Goal: Transaction & Acquisition: Register for event/course

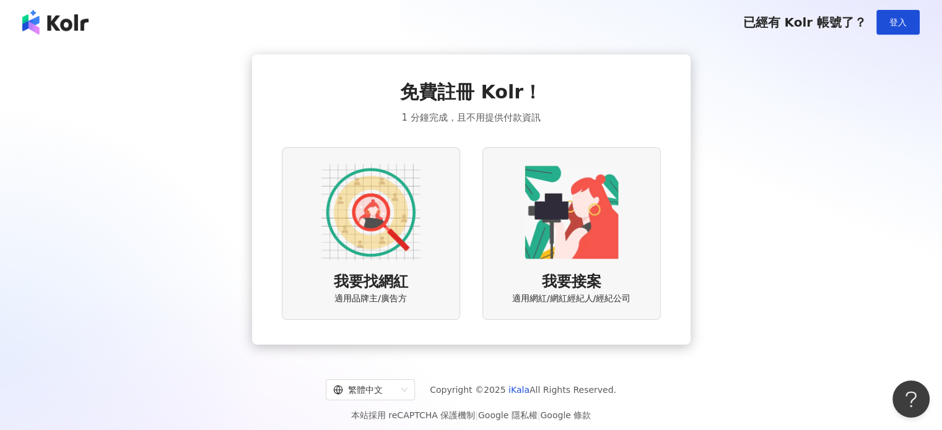
click at [424, 260] on div "我要找網紅 適用品牌主/廣告方" at bounding box center [371, 233] width 178 height 173
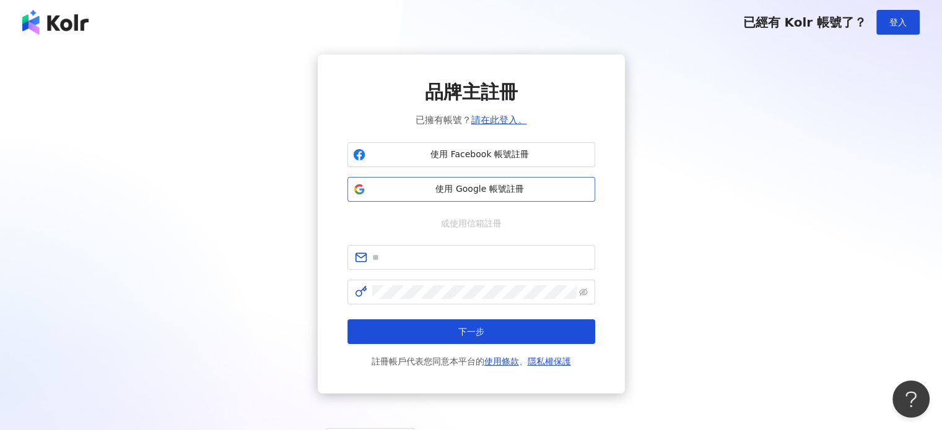
click at [482, 191] on span "使用 Google 帳號註冊" at bounding box center [479, 189] width 219 height 12
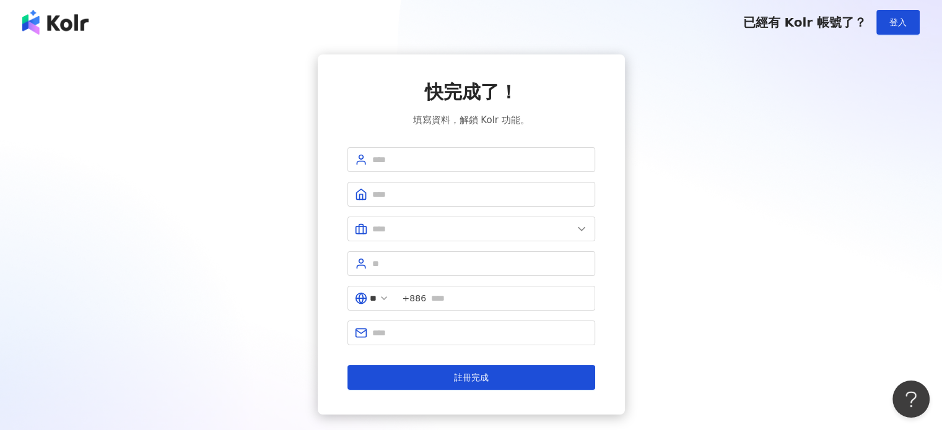
drag, startPoint x: 0, startPoint y: 0, endPoint x: 178, endPoint y: 160, distance: 239.5
click at [178, 160] on div "快完成了！ 填寫資料，解鎖 Kolr 功能。 ** +886 註冊完成" at bounding box center [471, 235] width 912 height 360
click at [842, 22] on span "已經有 Kolr 帳號了？" at bounding box center [805, 22] width 124 height 15
click at [885, 17] on button "登入" at bounding box center [897, 22] width 43 height 25
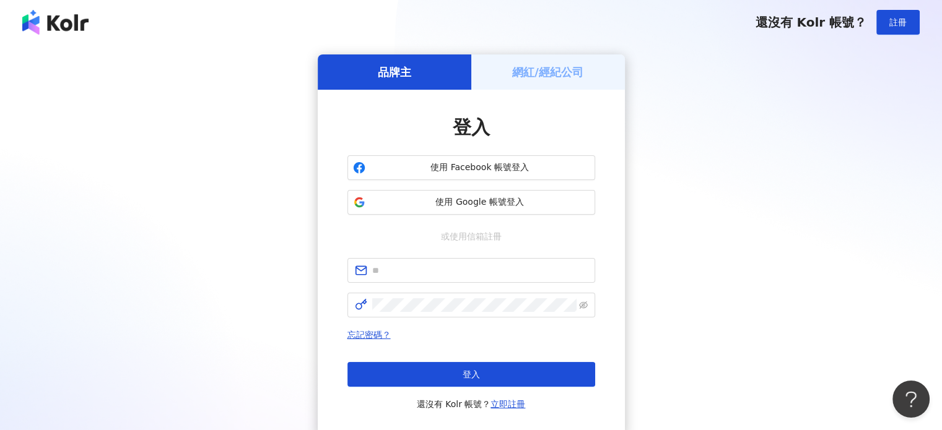
click at [536, 81] on div "網紅/經紀公司" at bounding box center [548, 72] width 154 height 35
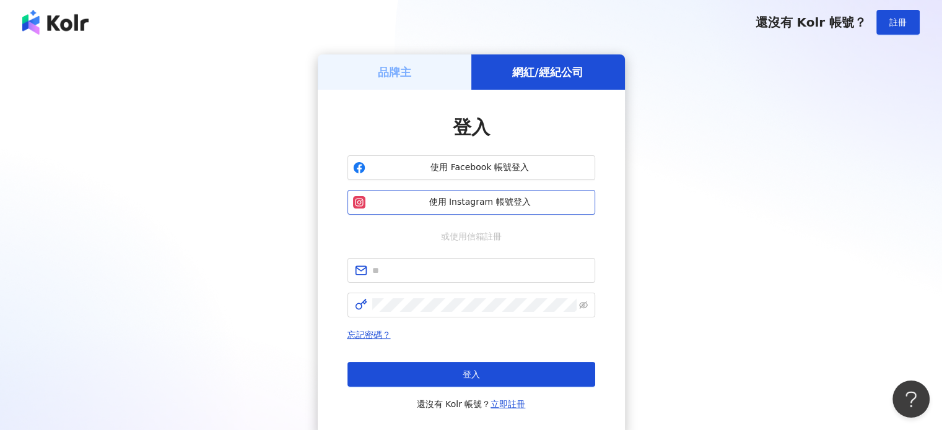
click at [495, 206] on span "使用 Instagram 帳號登入" at bounding box center [479, 202] width 219 height 12
click at [500, 205] on span "使用 Instagram 帳號登入" at bounding box center [479, 202] width 219 height 12
